Goal: Task Accomplishment & Management: Complete application form

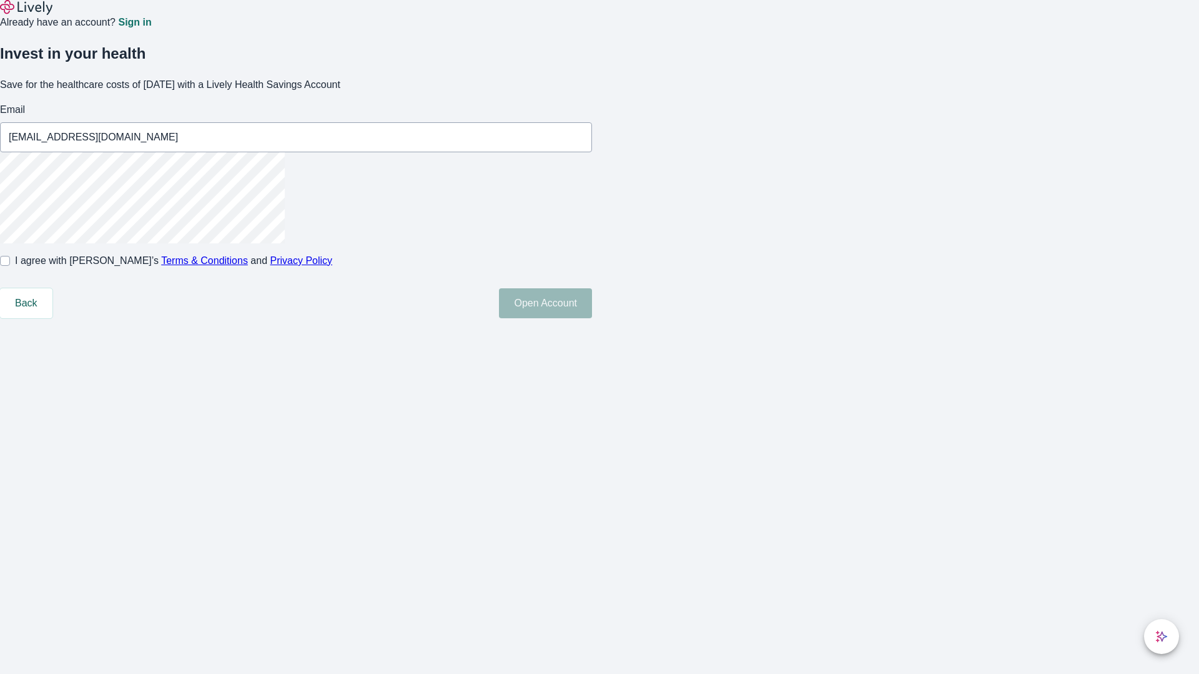
click at [10, 266] on input "I agree with Lively’s Terms & Conditions and Privacy Policy" at bounding box center [5, 261] width 10 height 10
checkbox input "true"
click at [592, 318] on button "Open Account" at bounding box center [545, 303] width 93 height 30
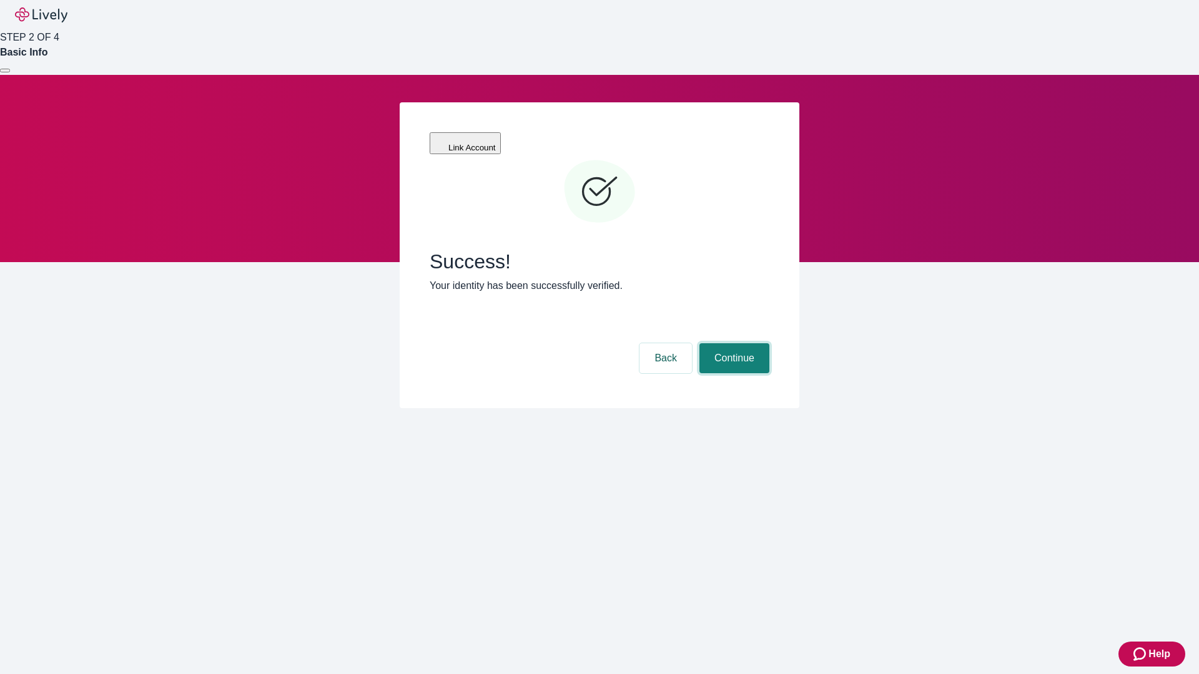
click at [732, 343] on button "Continue" at bounding box center [734, 358] width 70 height 30
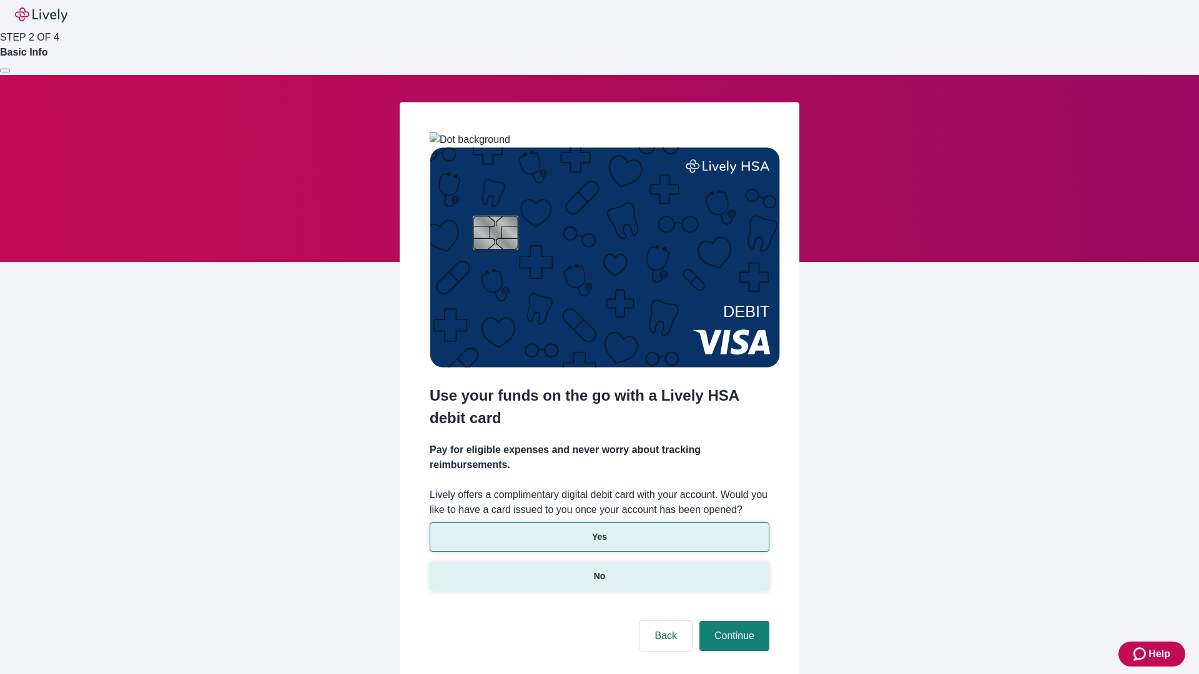
click at [599, 570] on p "No" at bounding box center [600, 576] width 12 height 13
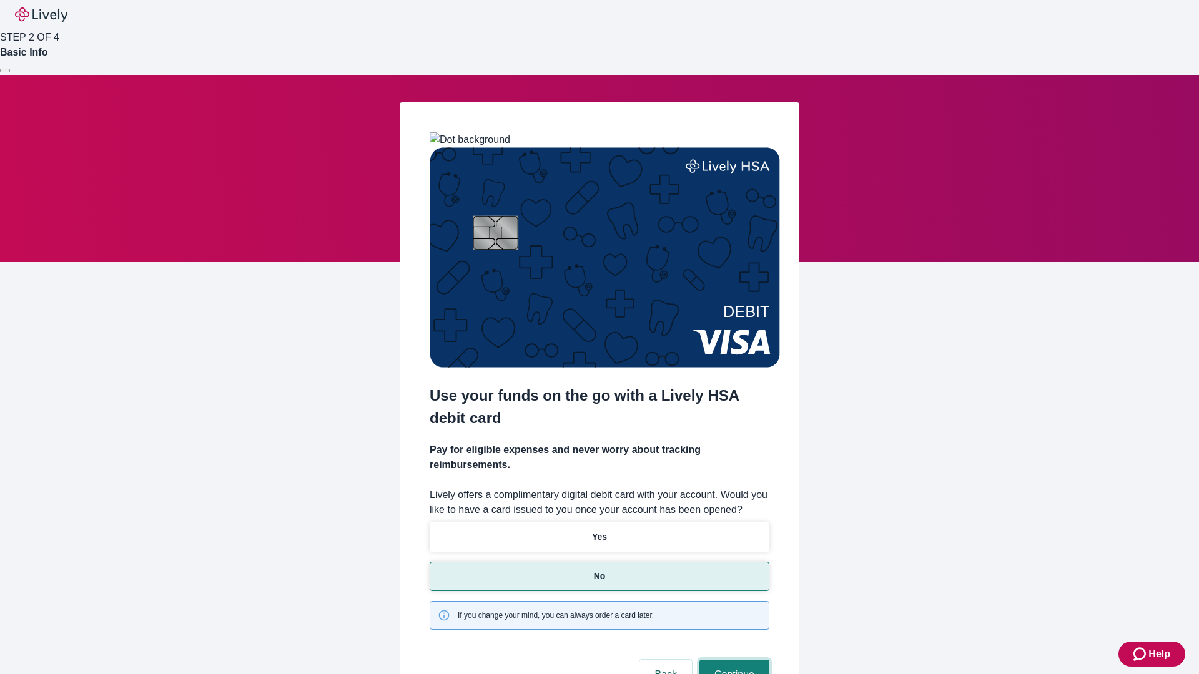
click at [732, 660] on button "Continue" at bounding box center [734, 675] width 70 height 30
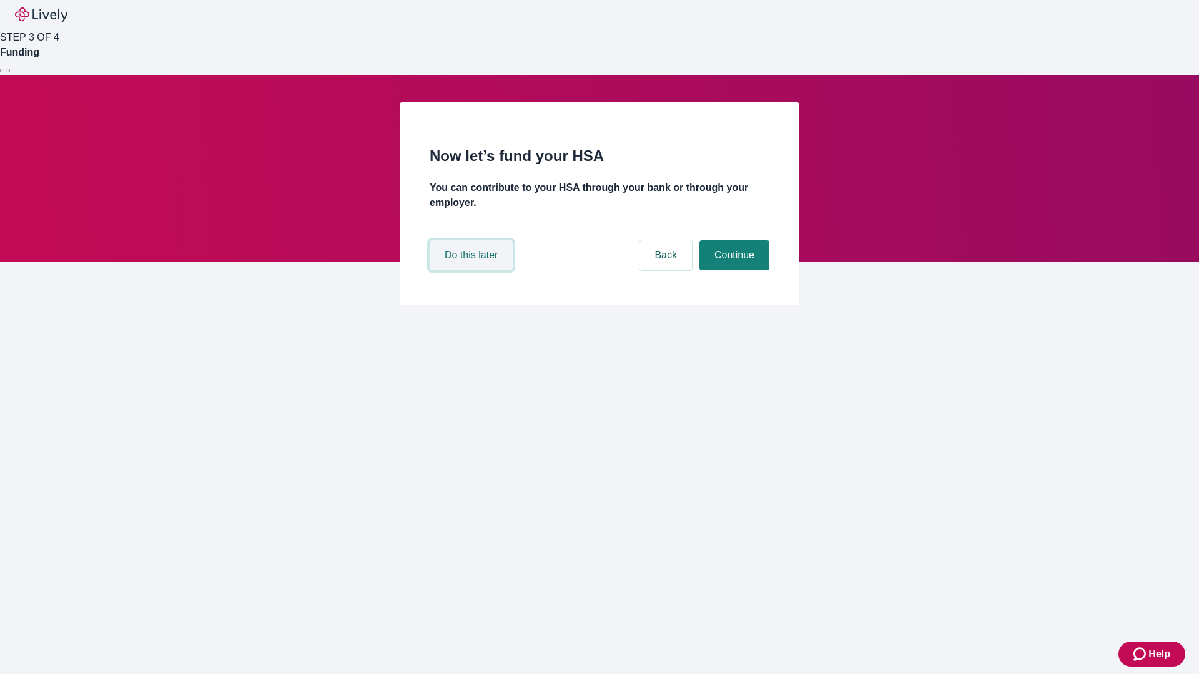
click at [473, 270] on button "Do this later" at bounding box center [471, 255] width 83 height 30
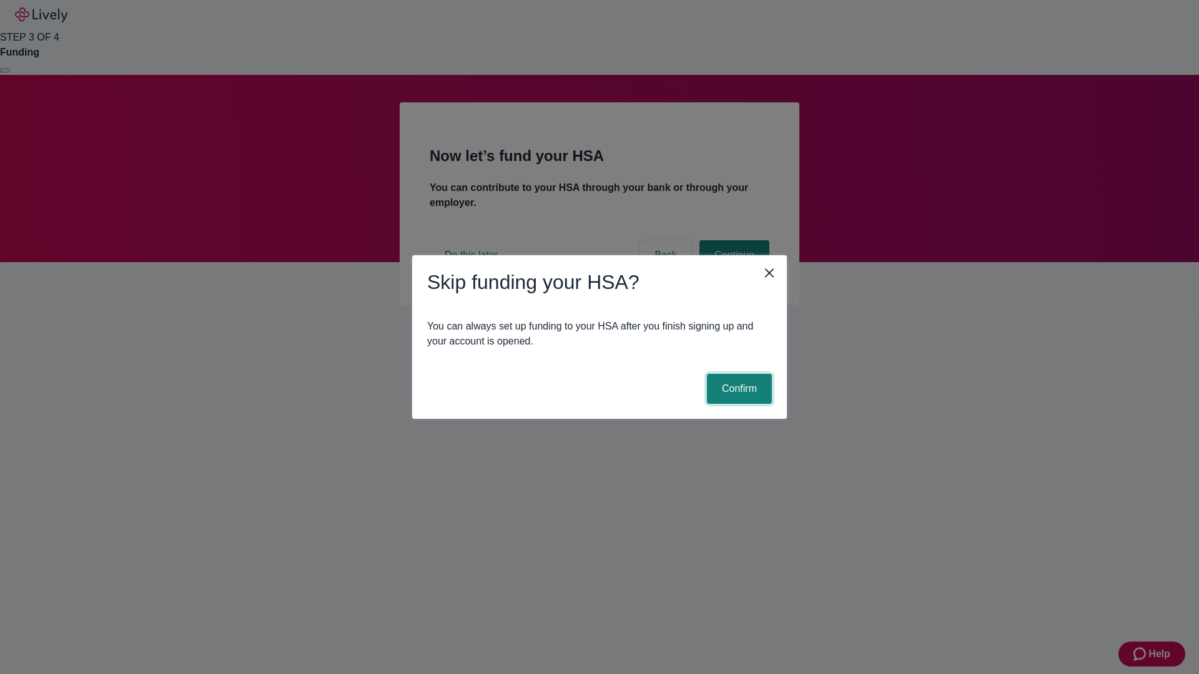
click at [737, 389] on button "Confirm" at bounding box center [739, 389] width 65 height 30
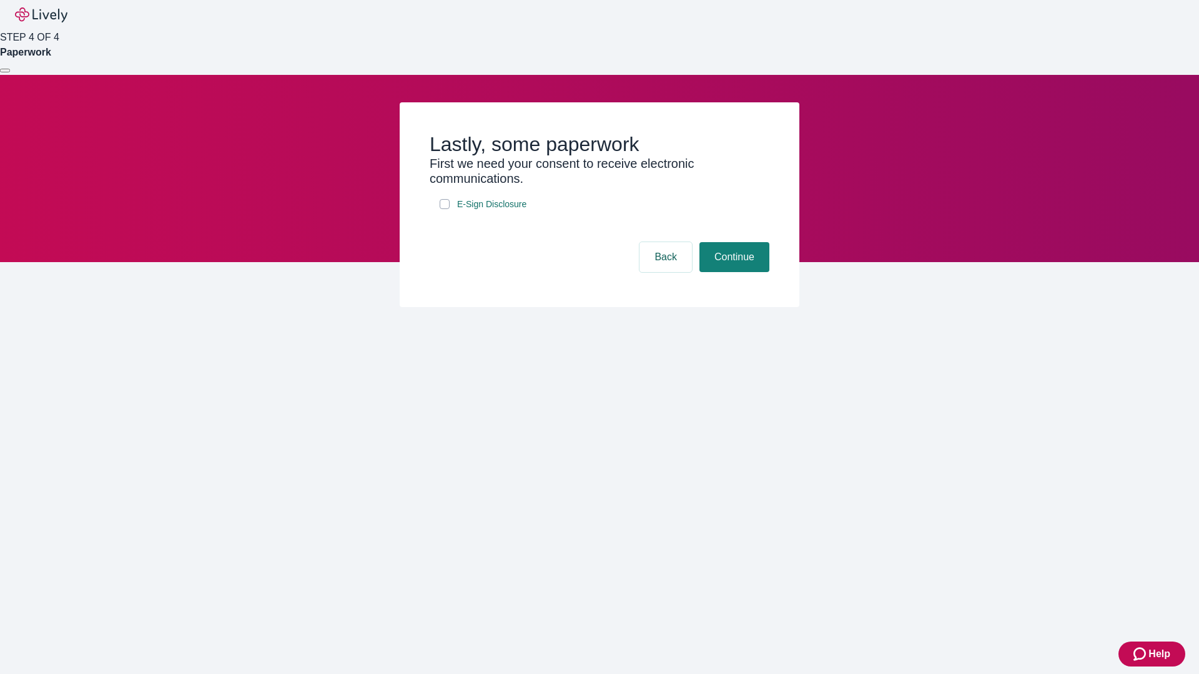
click at [445, 209] on input "E-Sign Disclosure" at bounding box center [445, 204] width 10 height 10
checkbox input "true"
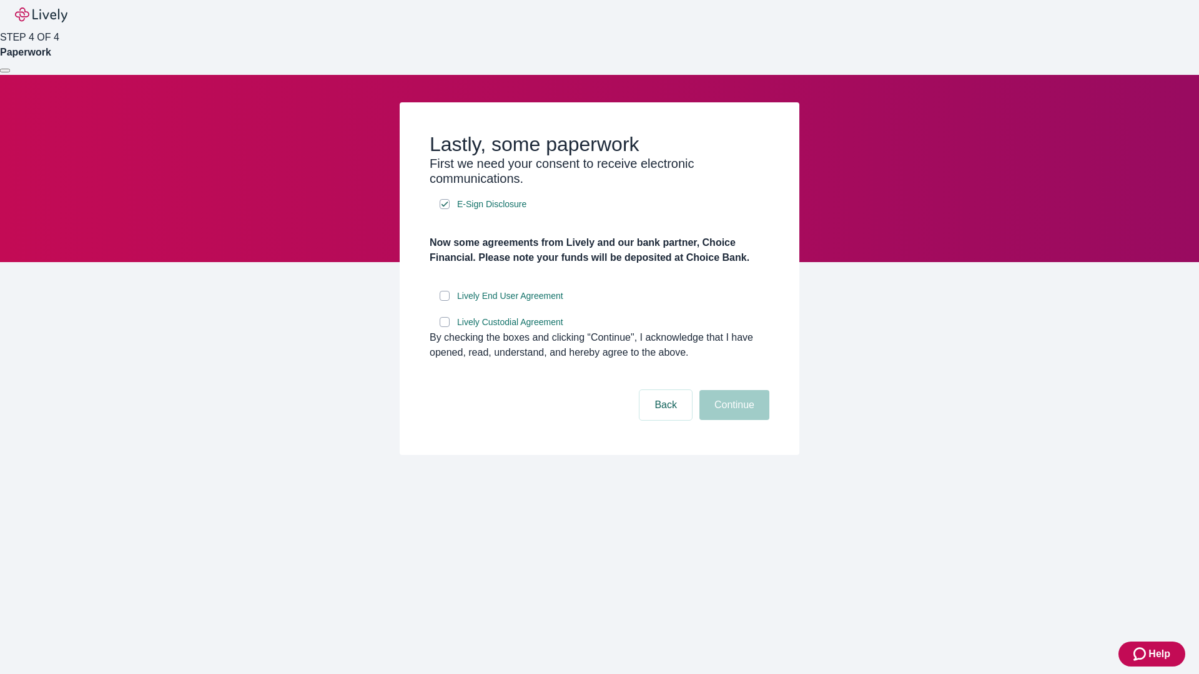
click at [445, 301] on input "Lively End User Agreement" at bounding box center [445, 296] width 10 height 10
checkbox input "true"
click at [445, 327] on input "Lively Custodial Agreement" at bounding box center [445, 322] width 10 height 10
checkbox input "true"
click at [732, 420] on button "Continue" at bounding box center [734, 405] width 70 height 30
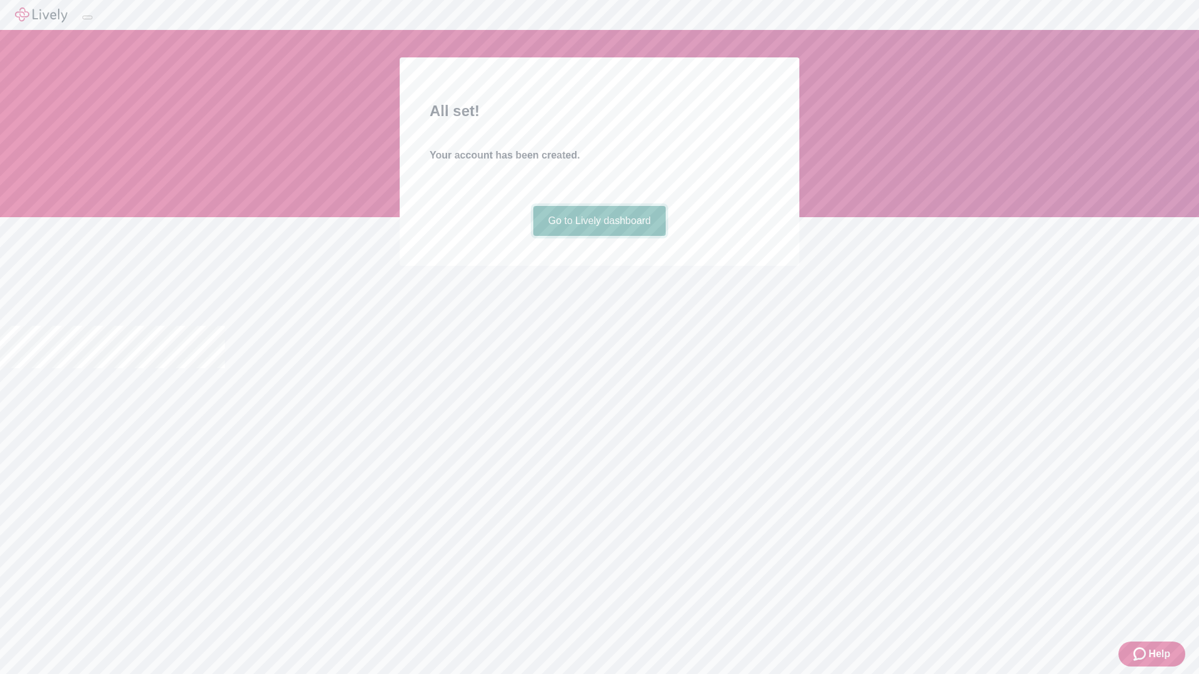
click at [599, 236] on link "Go to Lively dashboard" at bounding box center [599, 221] width 133 height 30
